Goal: Task Accomplishment & Management: Use online tool/utility

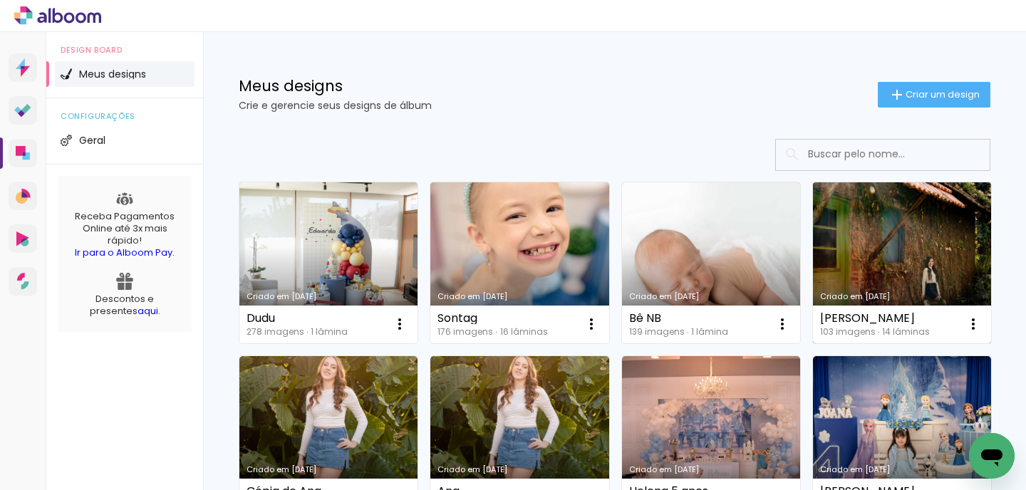
click at [883, 222] on link "Criado em [DATE]" at bounding box center [902, 262] width 178 height 161
